Goal: Transaction & Acquisition: Purchase product/service

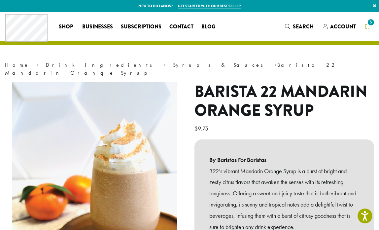
click at [367, 25] on span "5" at bounding box center [370, 22] width 9 height 9
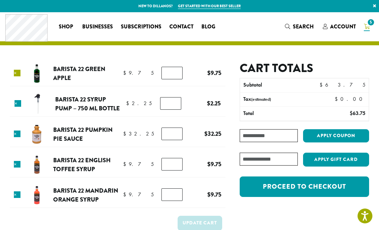
click at [16, 74] on link "×" at bounding box center [17, 73] width 7 height 7
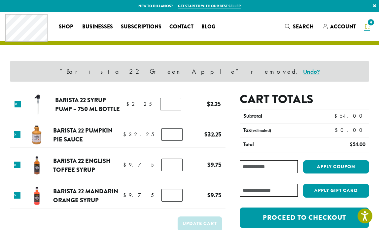
click at [158, 141] on td "Barista 22 Pumpkin Pie Sauce quantity *" at bounding box center [174, 134] width 33 height 18
type input "*"
click at [176, 103] on input "*" at bounding box center [170, 104] width 21 height 13
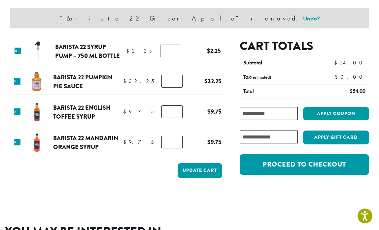
scroll to position [54, 0]
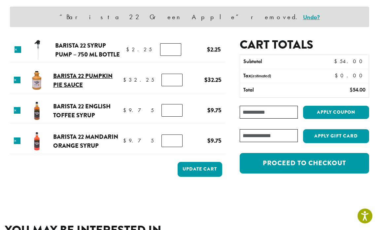
click at [65, 84] on link "Barista 22 Pumpkin Pie Sauce" at bounding box center [82, 80] width 59 height 18
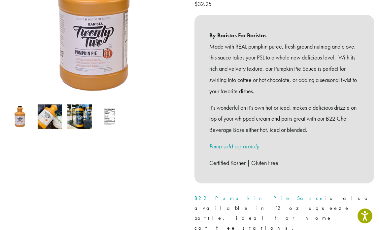
scroll to position [145, 0]
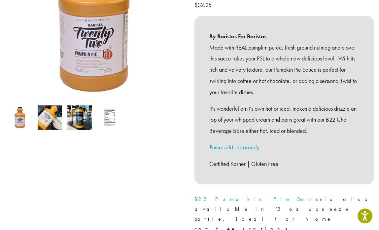
click at [218, 143] on link "Pump sold separately." at bounding box center [234, 147] width 51 height 8
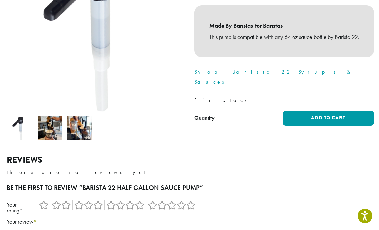
scroll to position [132, 0]
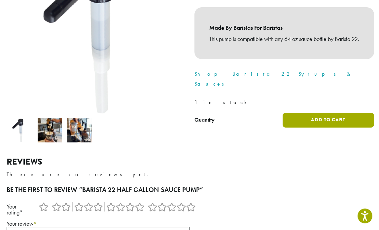
click at [322, 113] on button "Add to cart" at bounding box center [328, 120] width 92 height 15
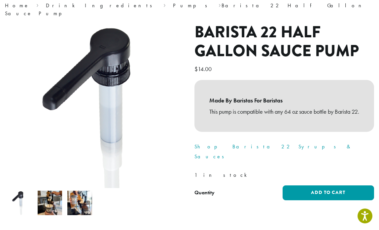
scroll to position [60, 0]
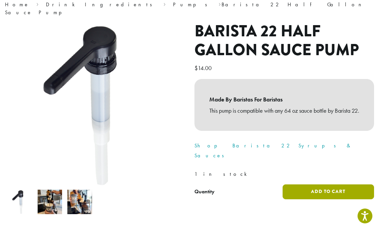
click at [313, 185] on button "Add to cart" at bounding box center [328, 191] width 92 height 15
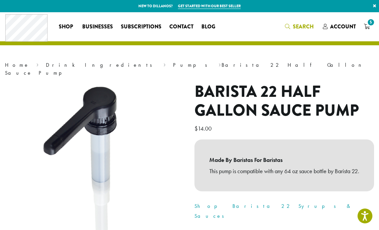
click at [294, 26] on span "Search" at bounding box center [303, 27] width 21 height 8
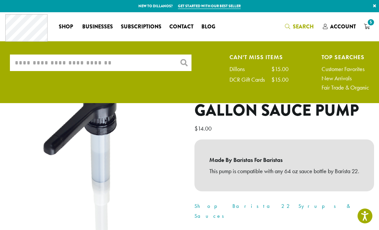
click at [65, 63] on input "What are you searching for?" at bounding box center [100, 62] width 181 height 16
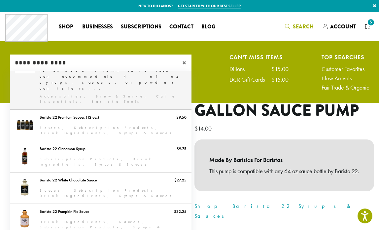
scroll to position [61, 0]
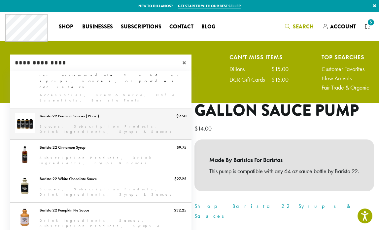
type input "**********"
click at [102, 108] on link "Barista 22 Premium Sauces (12 oz.)" at bounding box center [100, 123] width 181 height 31
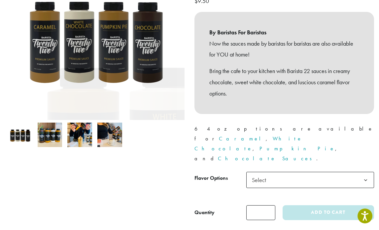
scroll to position [139, 0]
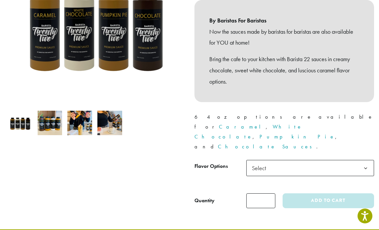
click at [274, 160] on span "Select" at bounding box center [310, 168] width 128 height 16
click at [138, 153] on div at bounding box center [94, 75] width 189 height 265
